Goal: Information Seeking & Learning: Understand process/instructions

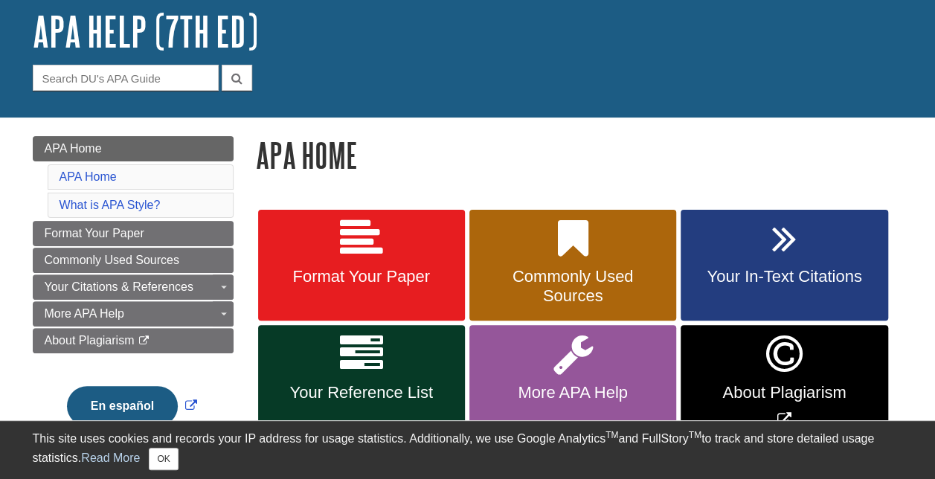
scroll to position [90, 0]
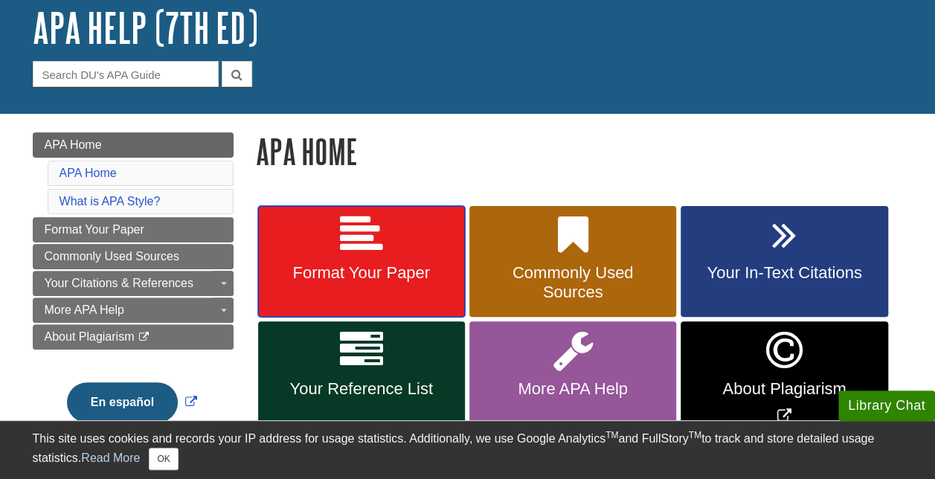
click at [371, 229] on icon at bounding box center [361, 235] width 43 height 43
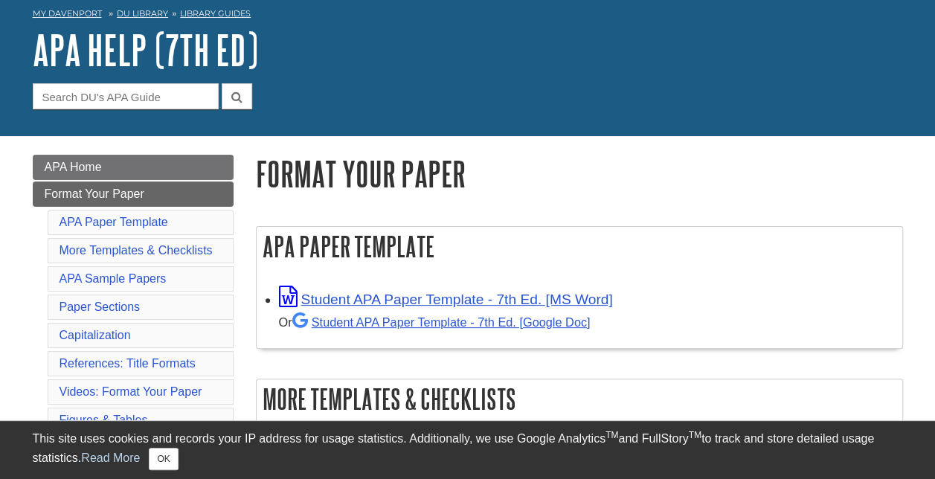
scroll to position [75, 0]
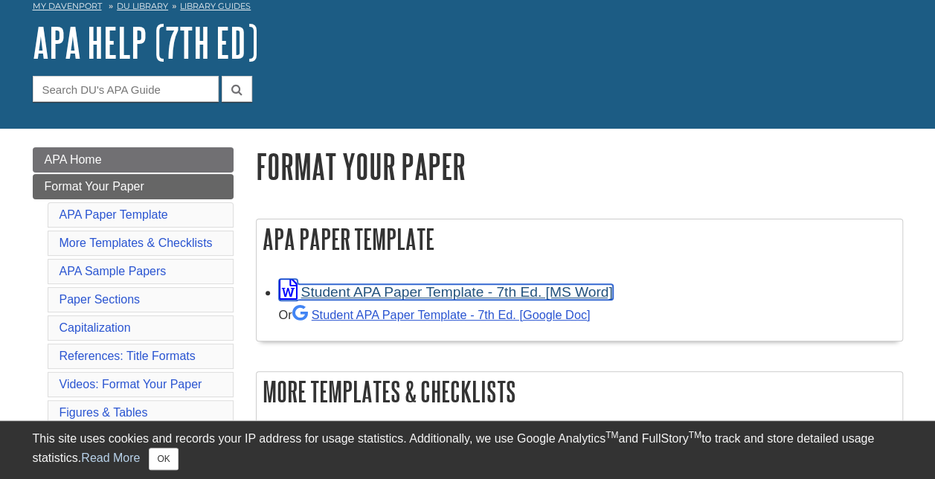
click at [482, 290] on link "Student APA Paper Template - 7th Ed. [MS Word]" at bounding box center [446, 292] width 334 height 16
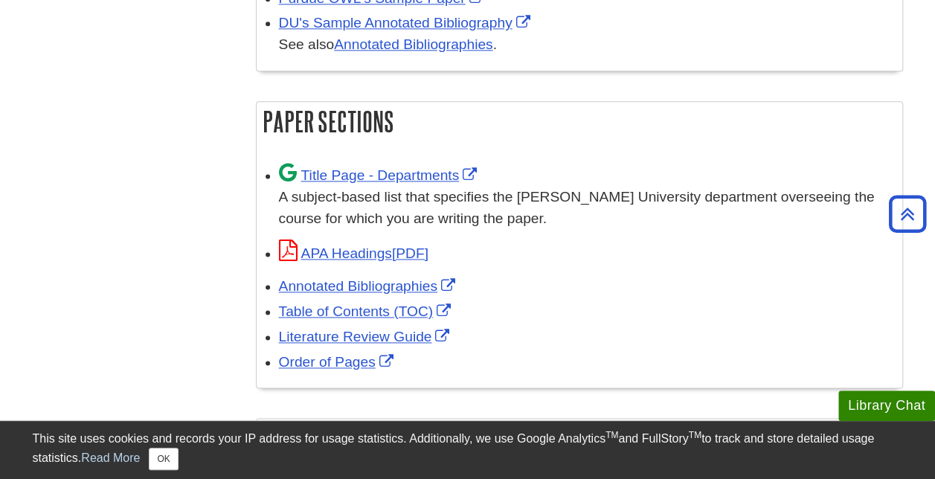
scroll to position [893, 0]
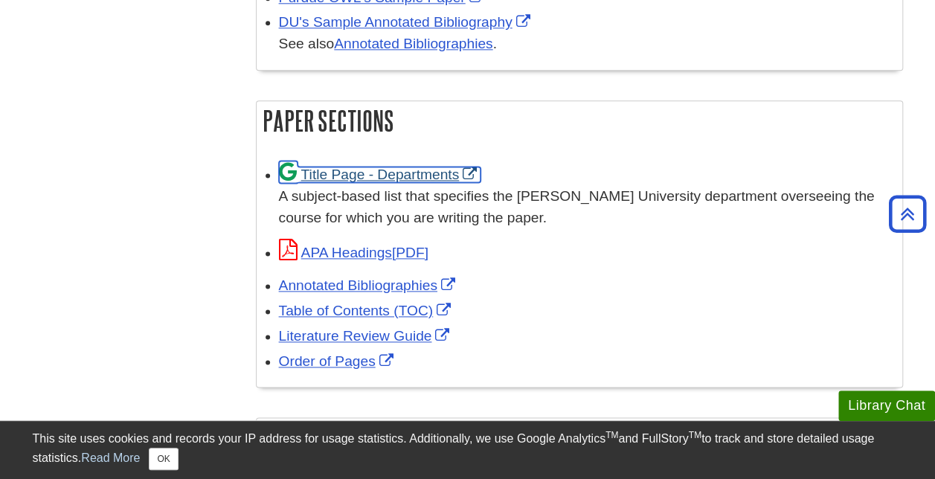
click at [378, 174] on link "Title Page - Departments" at bounding box center [380, 175] width 202 height 16
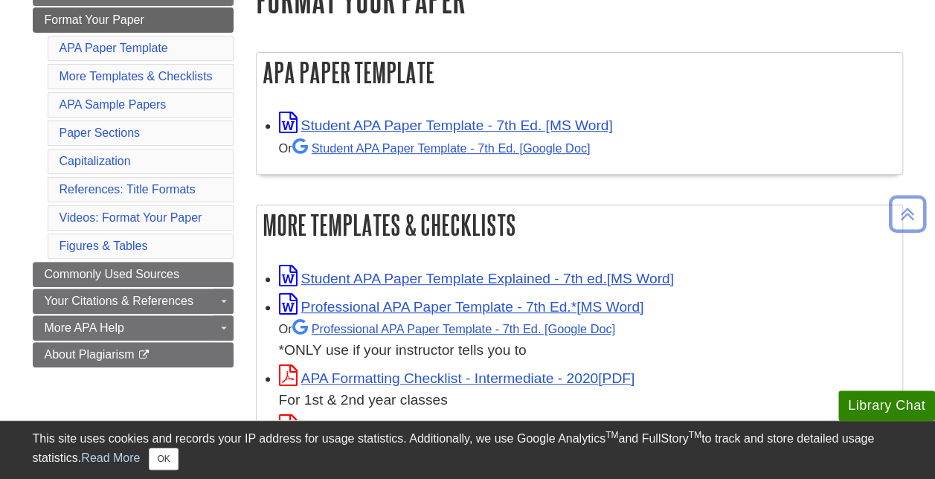
scroll to position [0, 0]
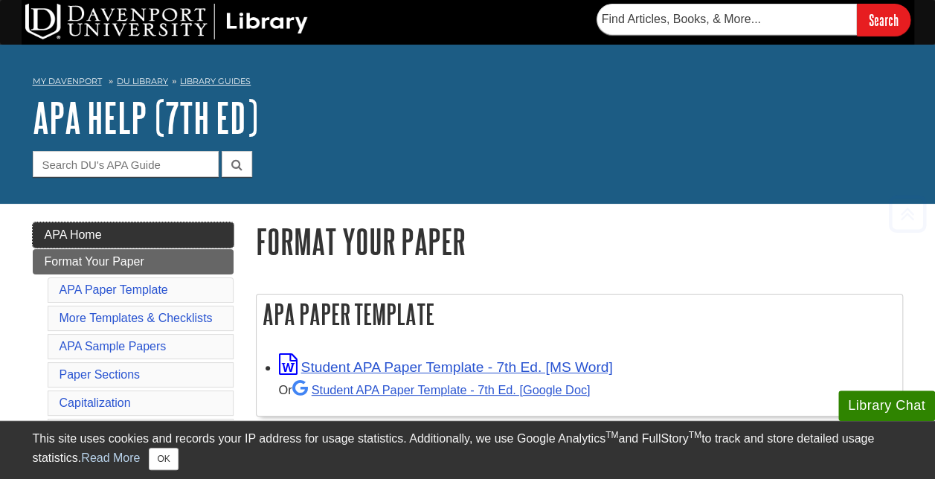
click at [77, 228] on span "APA Home" at bounding box center [73, 234] width 57 height 13
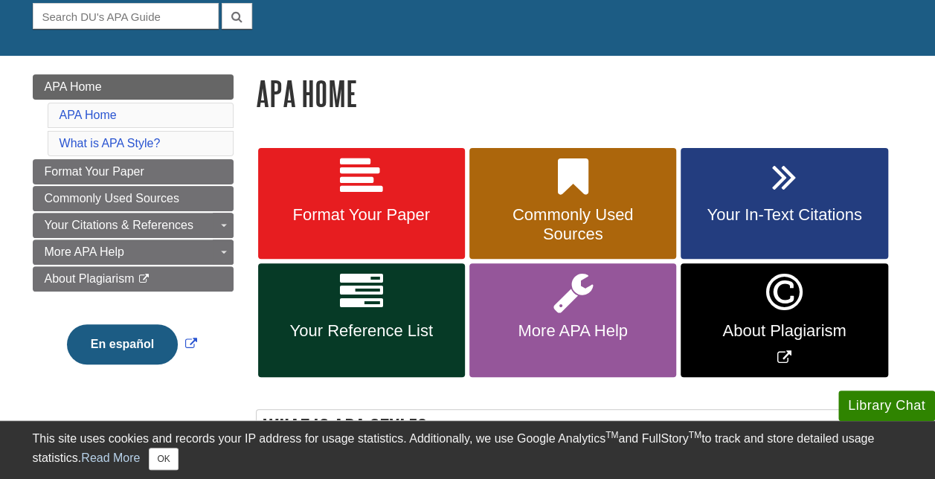
scroll to position [152, 0]
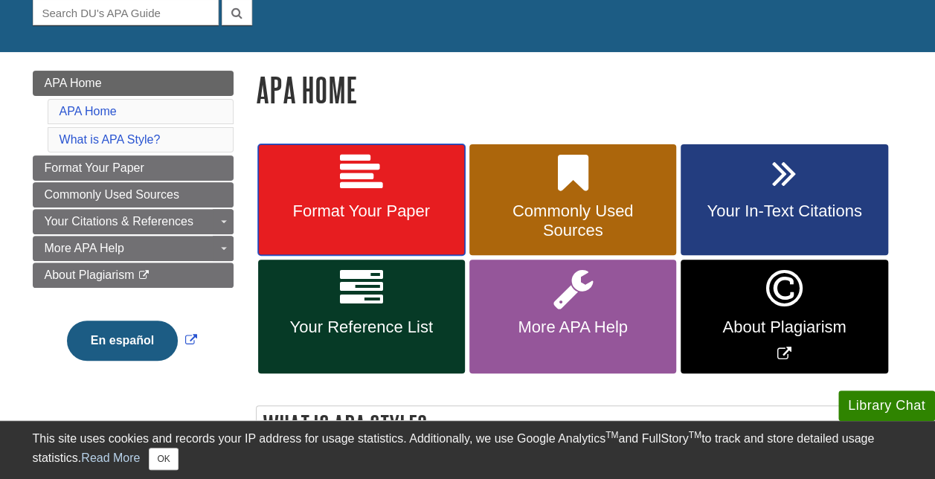
click at [339, 206] on span "Format Your Paper" at bounding box center [361, 211] width 185 height 19
